Goal: Task Accomplishment & Management: Use online tool/utility

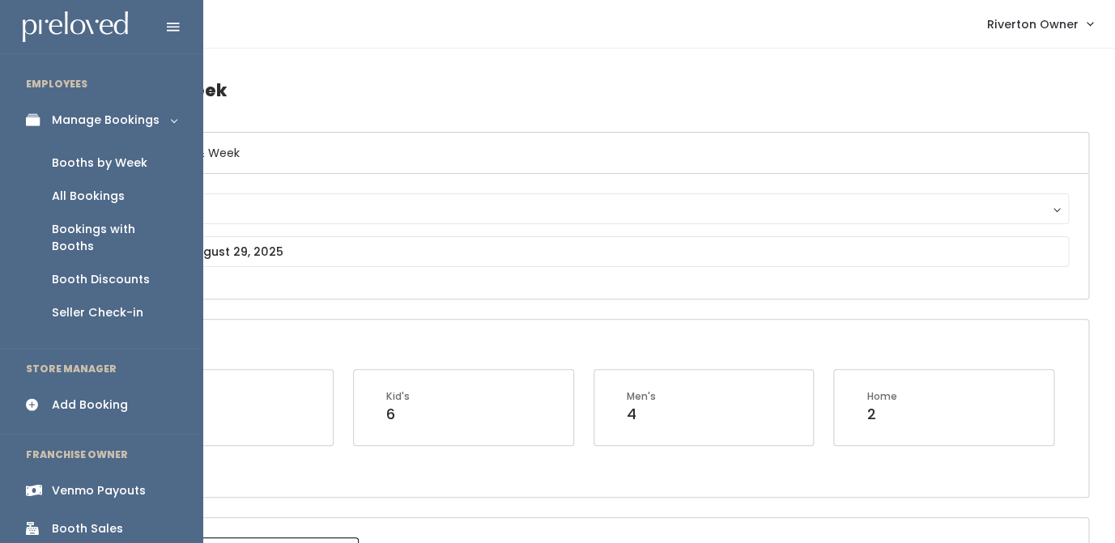
click at [75, 271] on div "Booth Discounts" at bounding box center [101, 279] width 98 height 17
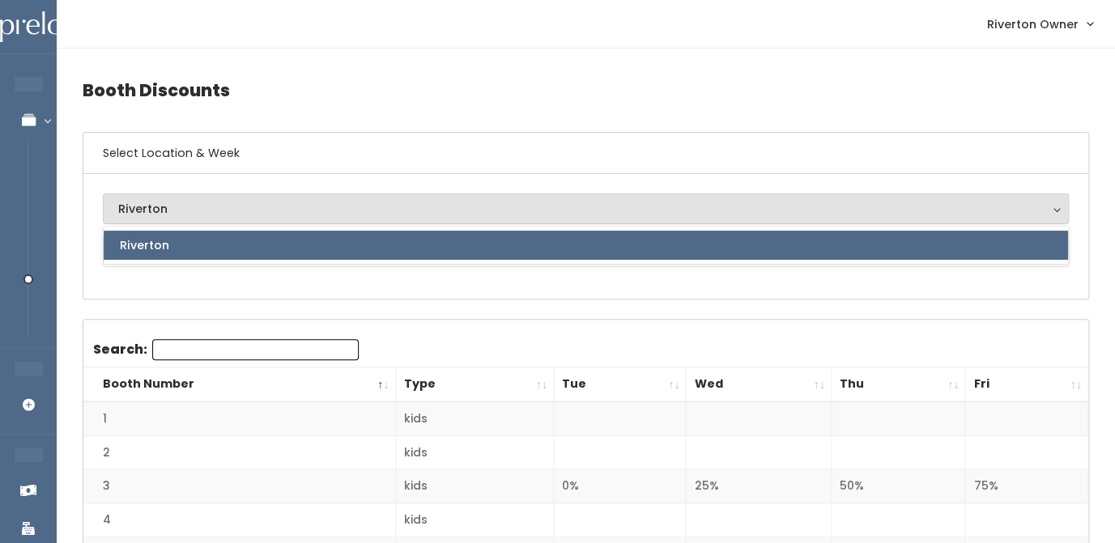
click at [193, 285] on div "Riverton Riverton Riverton" at bounding box center [585, 236] width 1005 height 125
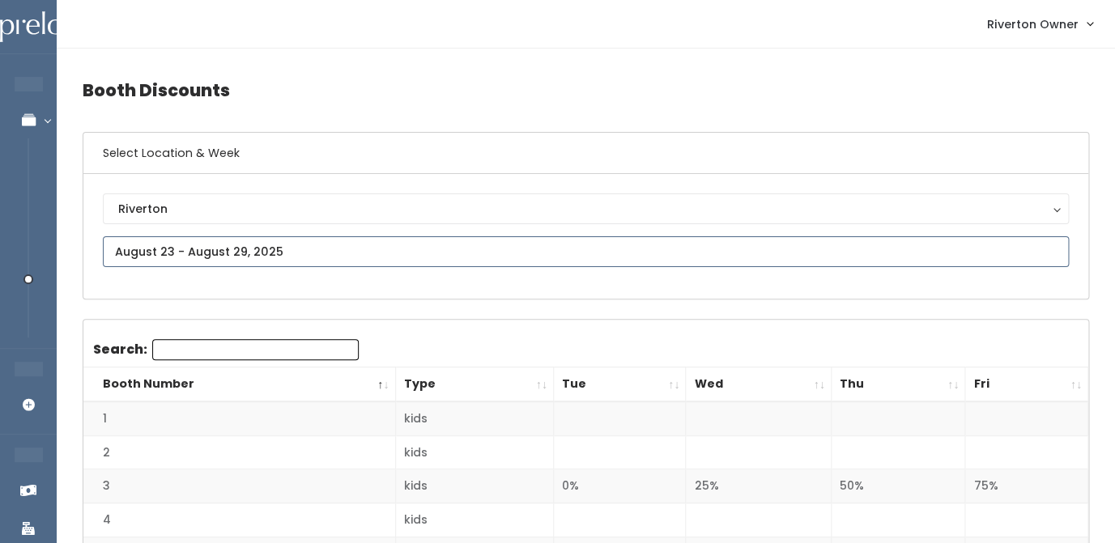
click at [198, 244] on input "text" at bounding box center [586, 251] width 966 height 31
type input "August 16 to August 22"
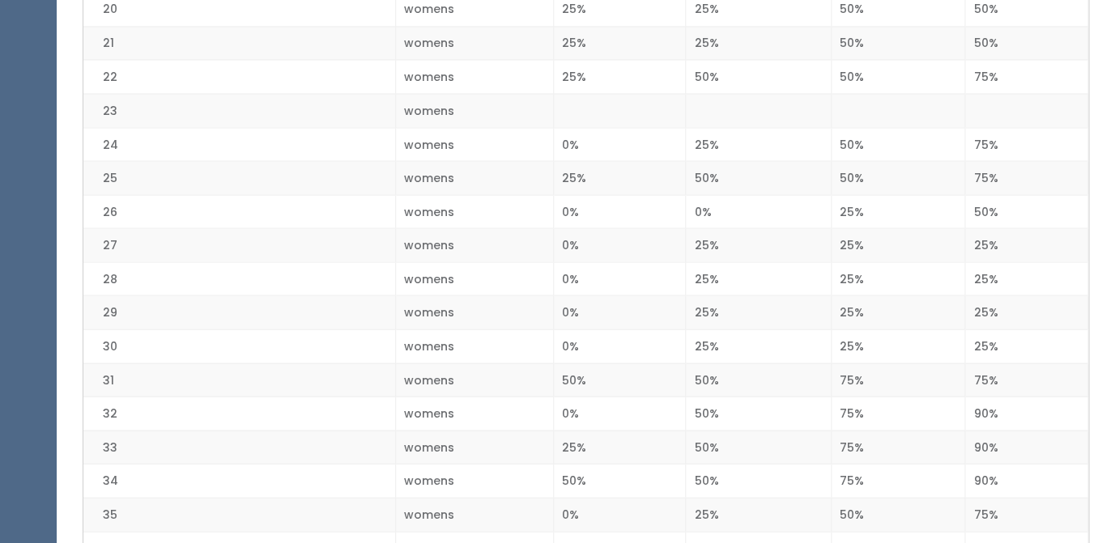
scroll to position [1050, 0]
